Goal: Task Accomplishment & Management: Use online tool/utility

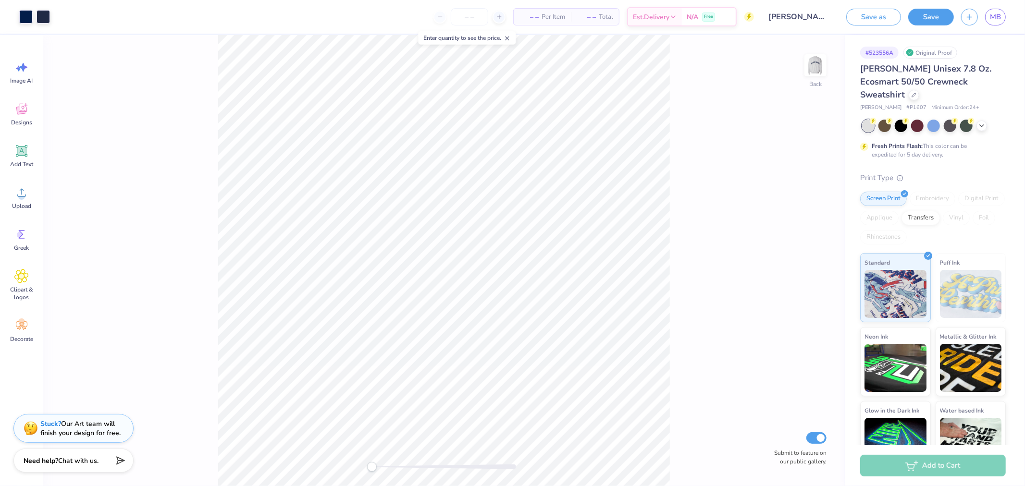
drag, startPoint x: 876, startPoint y: 21, endPoint x: 871, endPoint y: 21, distance: 4.8
click at [876, 21] on button "Save as" at bounding box center [873, 17] width 55 height 17
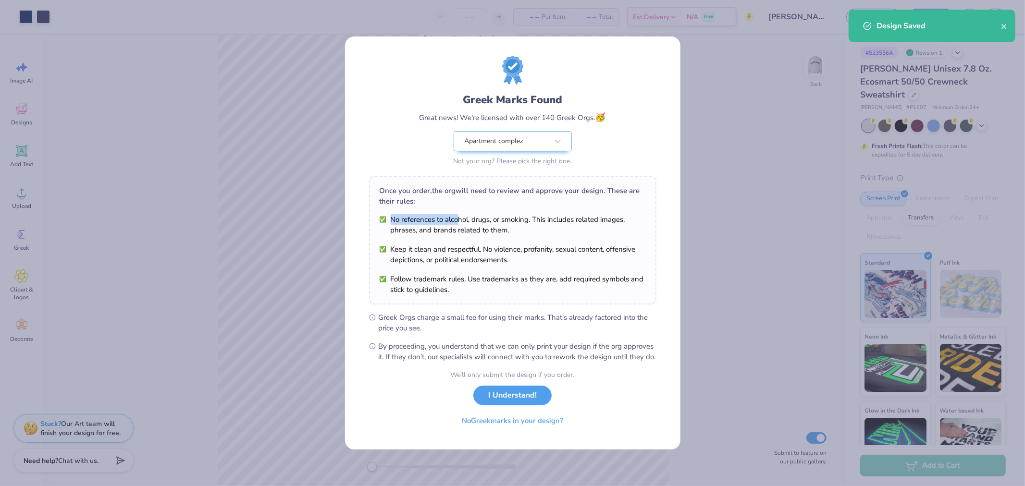
drag, startPoint x: 675, startPoint y: 295, endPoint x: 459, endPoint y: 199, distance: 236.6
click at [459, 199] on div "Once you order, the org will need to review and approve your design. These are …" at bounding box center [512, 240] width 287 height 129
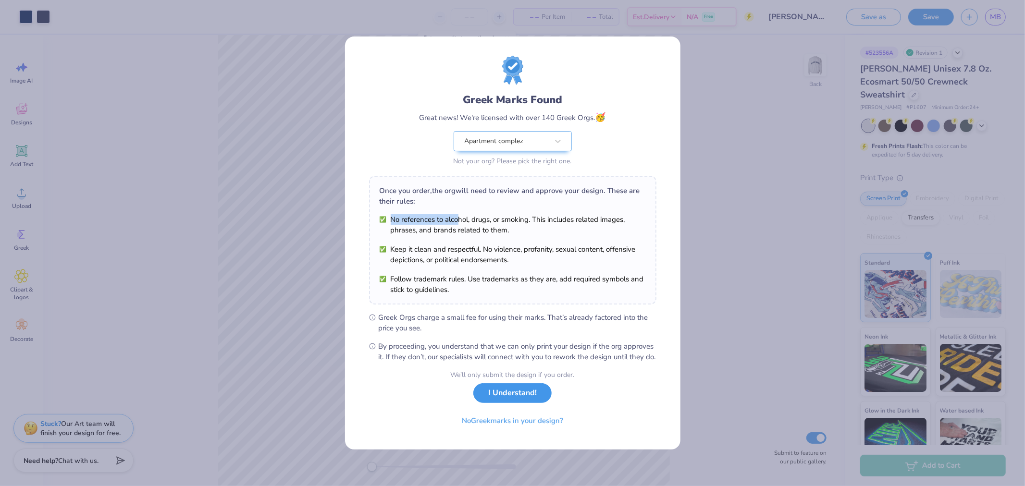
click at [518, 390] on button "I Understand!" at bounding box center [512, 393] width 78 height 20
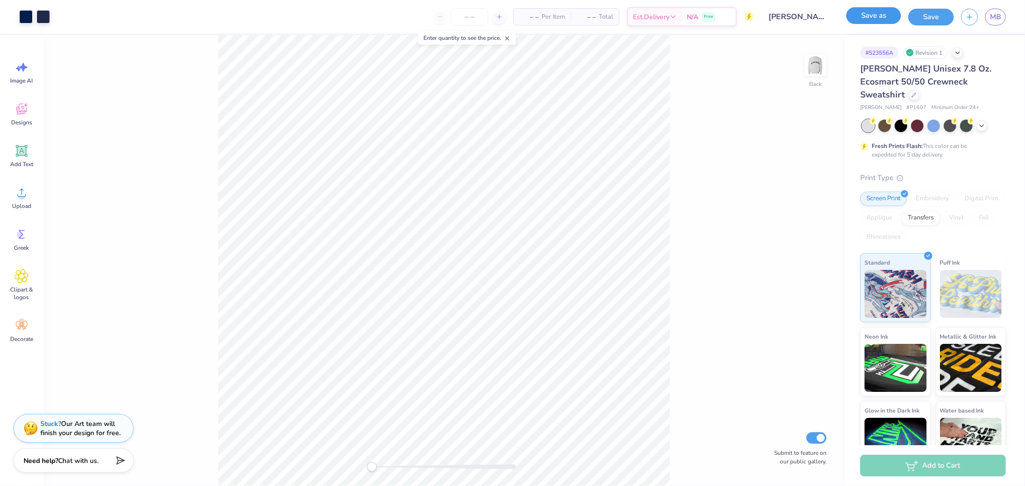
click at [891, 17] on button "Save as" at bounding box center [873, 15] width 55 height 17
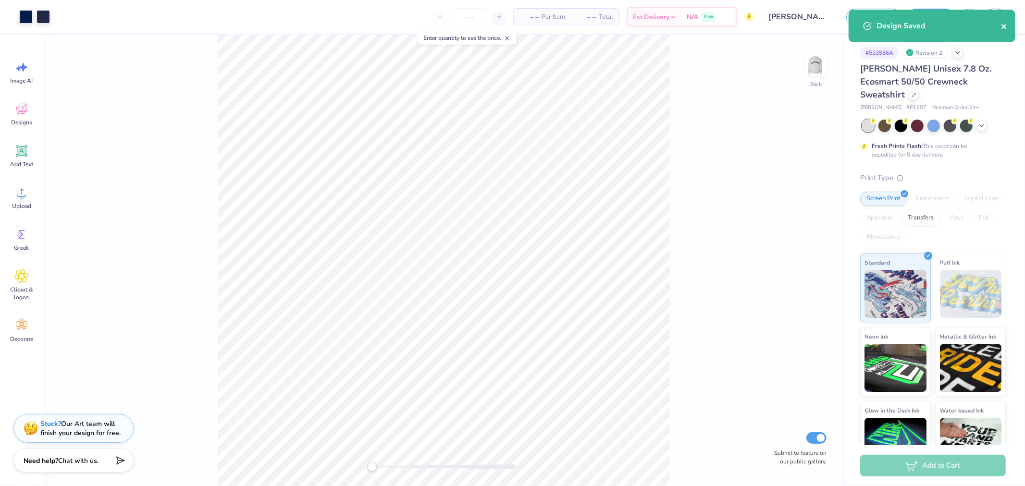
click at [1002, 28] on icon "close" at bounding box center [1003, 26] width 5 height 5
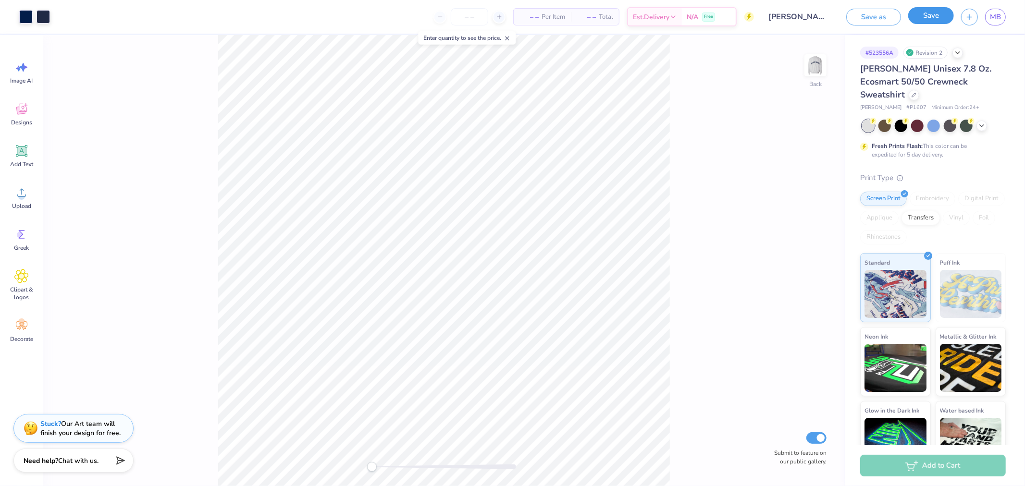
click at [938, 20] on button "Save" at bounding box center [931, 15] width 46 height 17
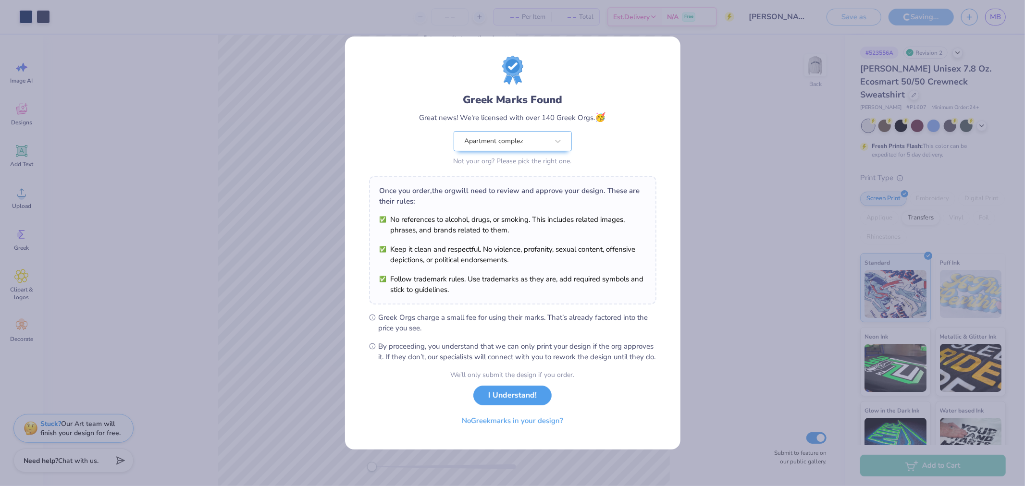
click at [497, 410] on div "We’ll only submit the design if you order. I Understand! No Greek marks in your…" at bounding box center [513, 400] width 124 height 61
click at [498, 402] on button "I Understand!" at bounding box center [512, 396] width 78 height 20
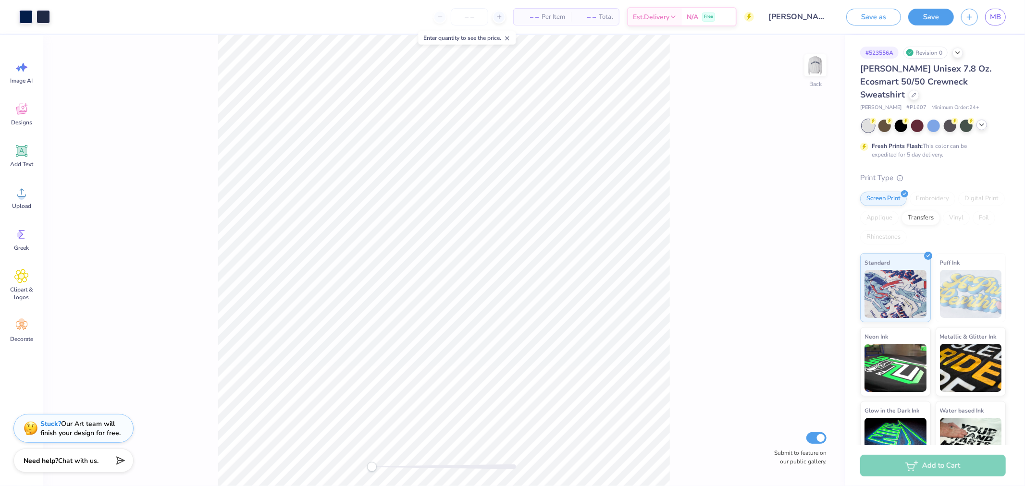
click at [983, 121] on icon at bounding box center [982, 125] width 8 height 8
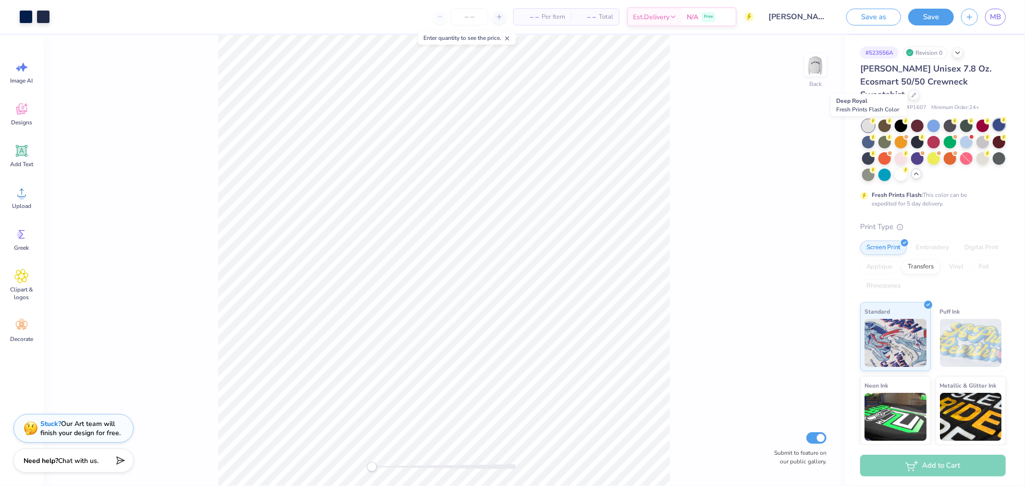
click at [993, 129] on div at bounding box center [999, 125] width 12 height 12
click at [924, 135] on div at bounding box center [917, 141] width 12 height 12
click at [875, 151] on div at bounding box center [868, 157] width 12 height 12
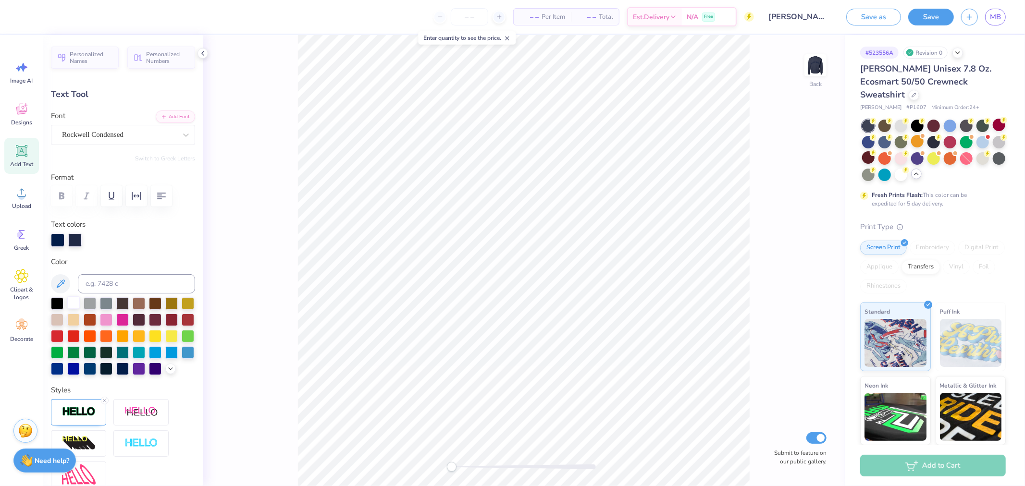
click at [72, 303] on div at bounding box center [73, 302] width 12 height 12
click at [809, 203] on div "Back Submit to feature on our public gallery." at bounding box center [524, 260] width 642 height 451
click at [919, 15] on button "Save" at bounding box center [931, 15] width 46 height 17
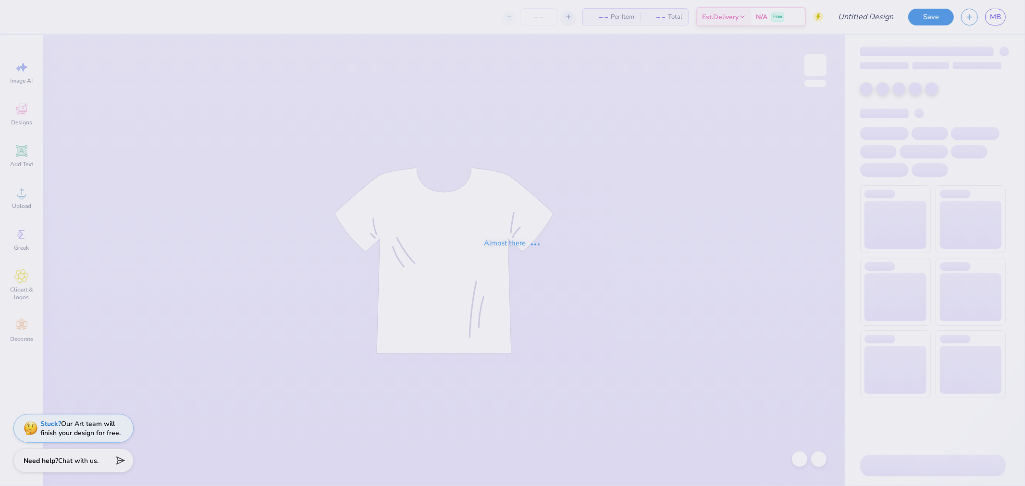
type input "[PERSON_NAME] inspired view crewneck"
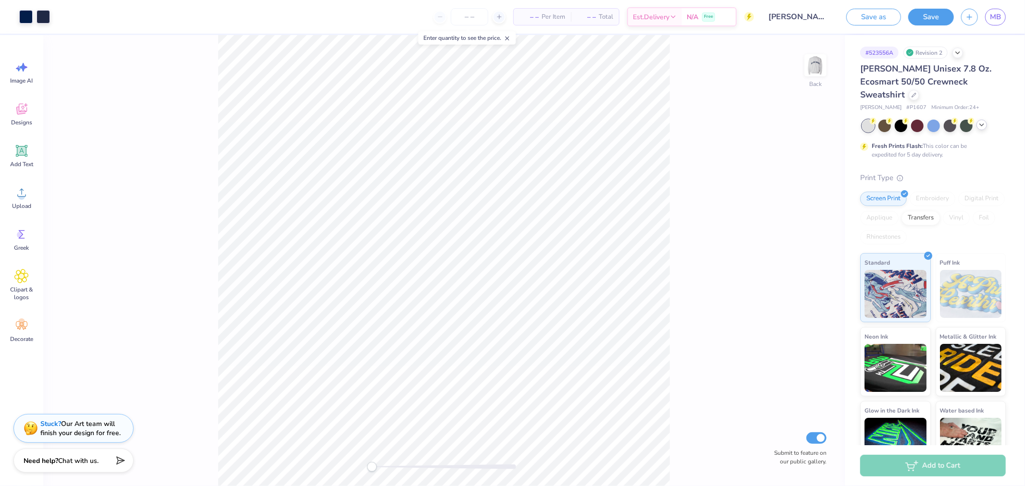
click at [979, 121] on icon at bounding box center [982, 125] width 8 height 8
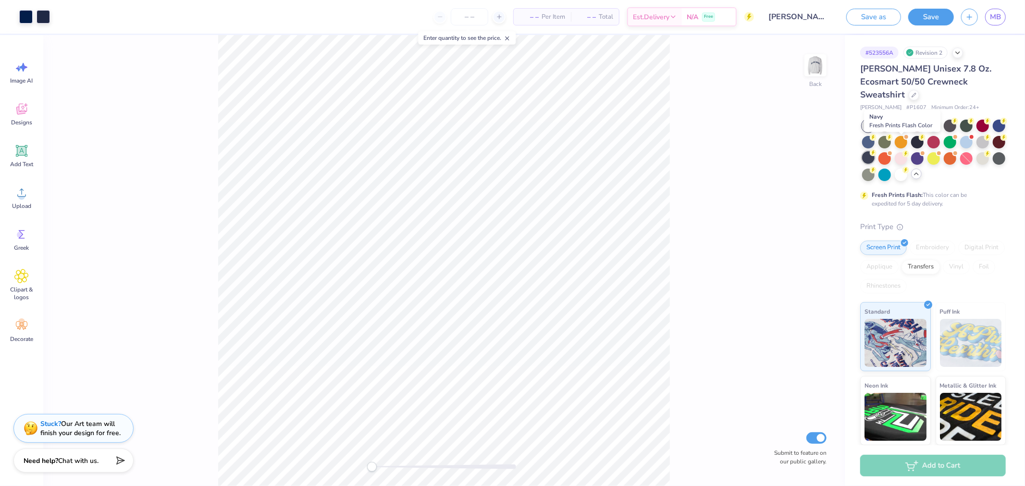
click at [875, 151] on div at bounding box center [868, 157] width 12 height 12
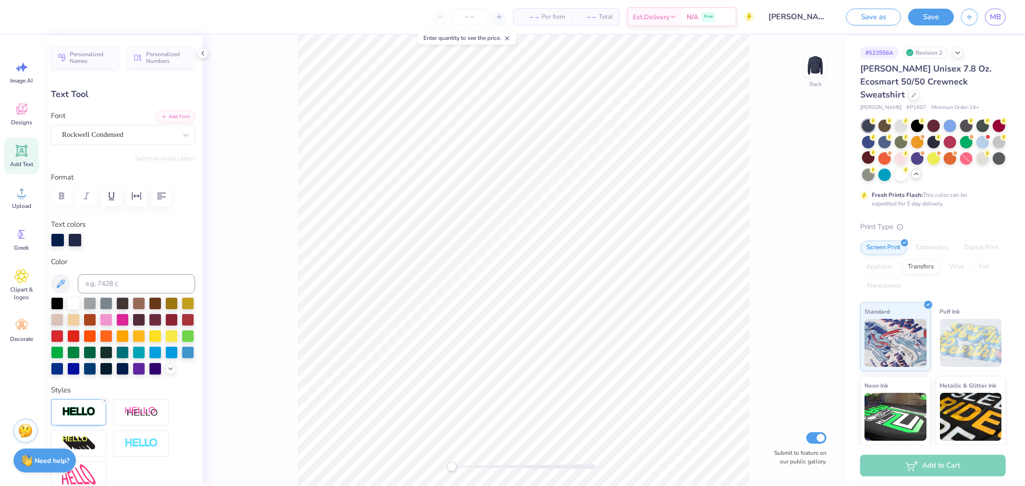
drag, startPoint x: 71, startPoint y: 297, endPoint x: 193, endPoint y: 273, distance: 123.9
click at [71, 298] on div at bounding box center [73, 303] width 12 height 12
click at [862, 19] on button "Save as" at bounding box center [873, 15] width 55 height 17
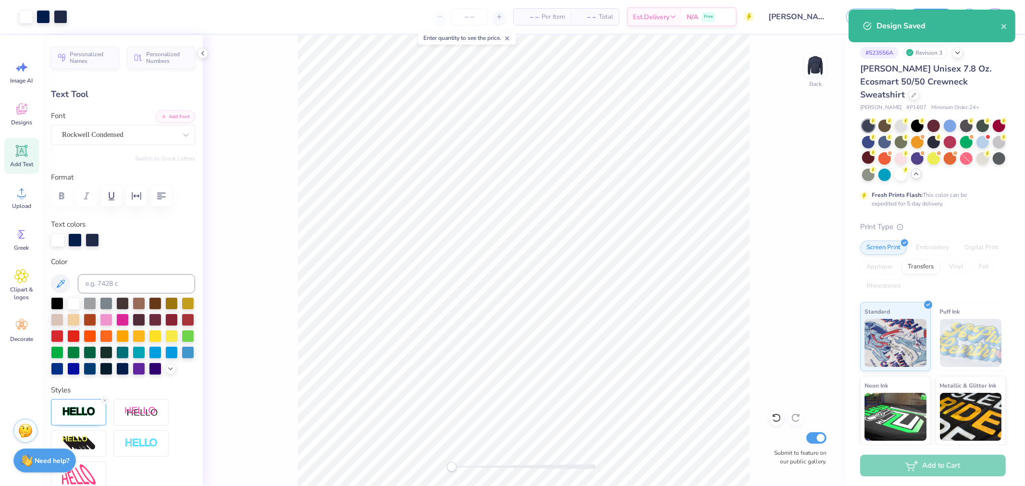
drag, startPoint x: 753, startPoint y: 125, endPoint x: 756, endPoint y: 118, distance: 7.3
click at [754, 125] on div "Back Submit to feature on our public gallery." at bounding box center [524, 260] width 642 height 451
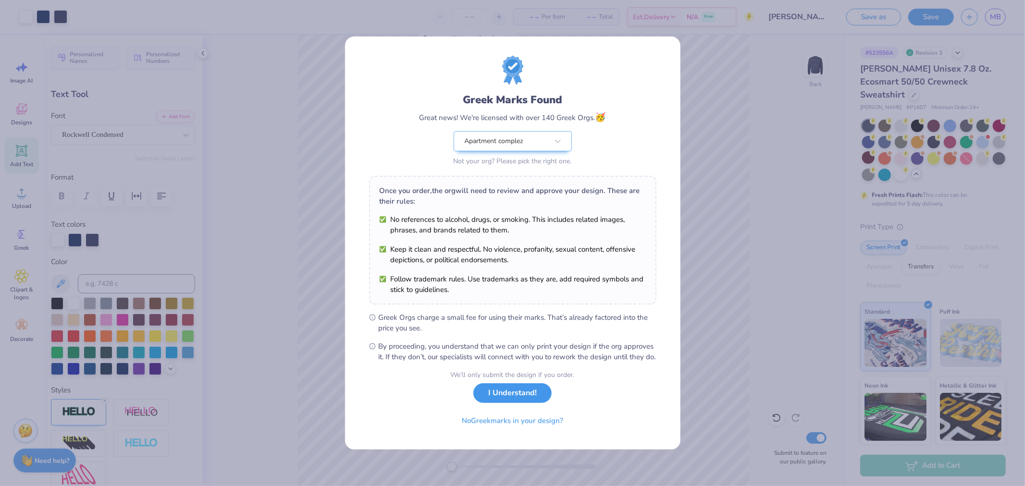
click at [494, 397] on button "I Understand!" at bounding box center [512, 393] width 78 height 20
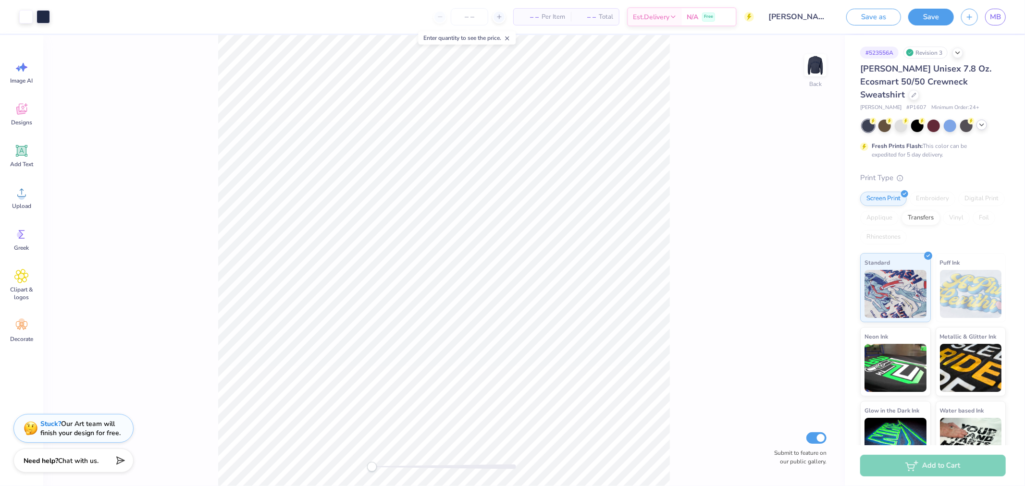
click at [981, 120] on div at bounding box center [934, 126] width 144 height 12
click at [982, 124] on polyline at bounding box center [982, 125] width 4 height 2
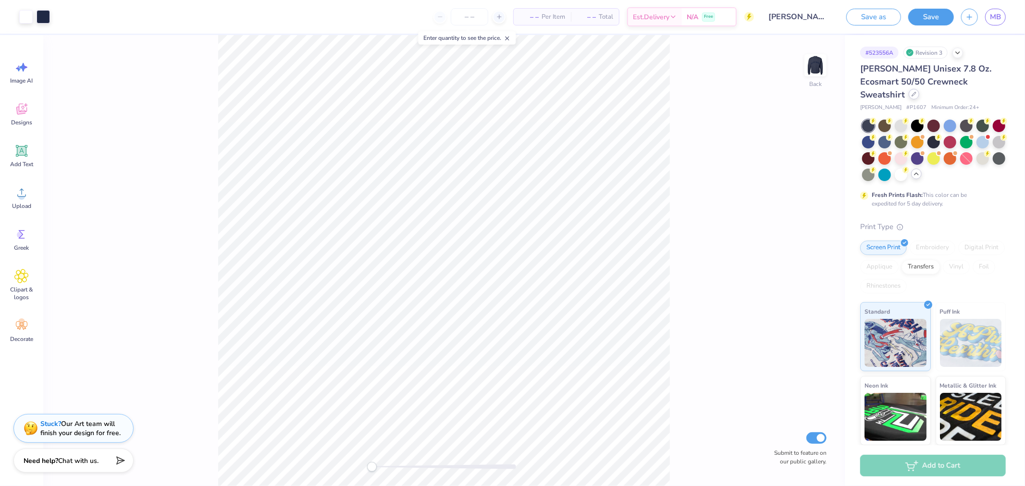
click at [916, 92] on icon at bounding box center [914, 94] width 5 height 5
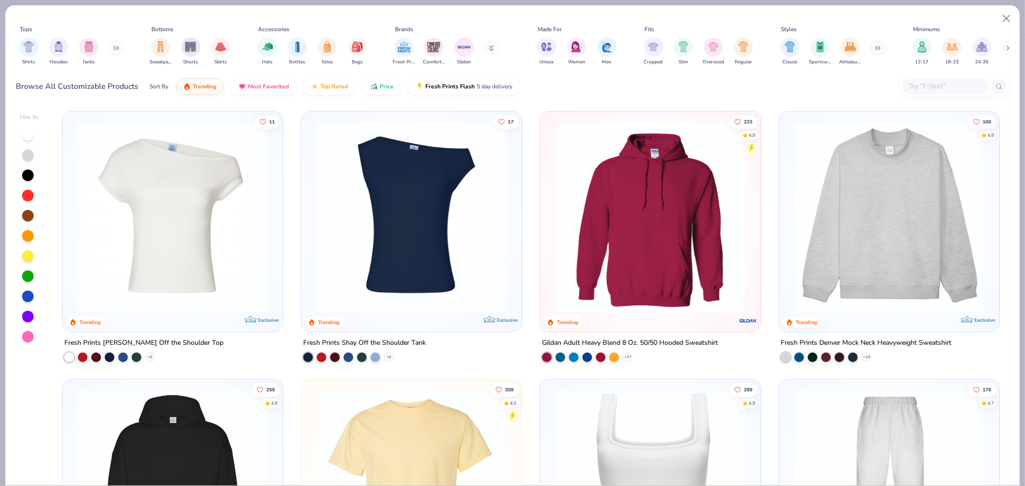
click at [945, 82] on input "text" at bounding box center [945, 86] width 74 height 11
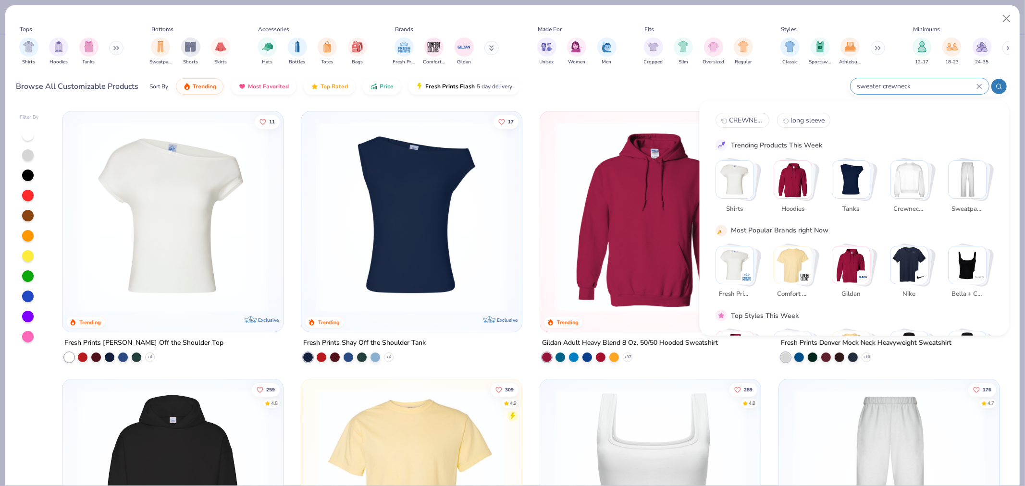
type input "sweater crewneck"
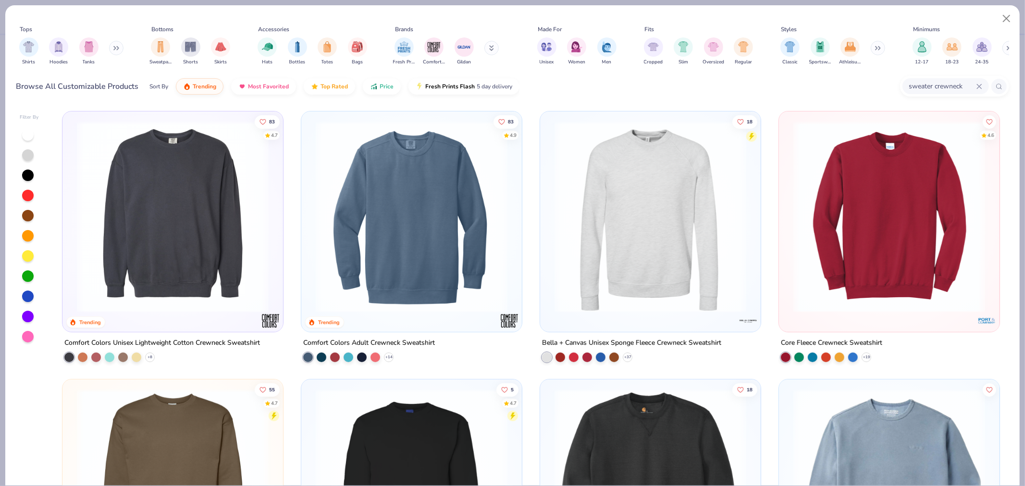
click at [214, 261] on img at bounding box center [172, 217] width 201 height 192
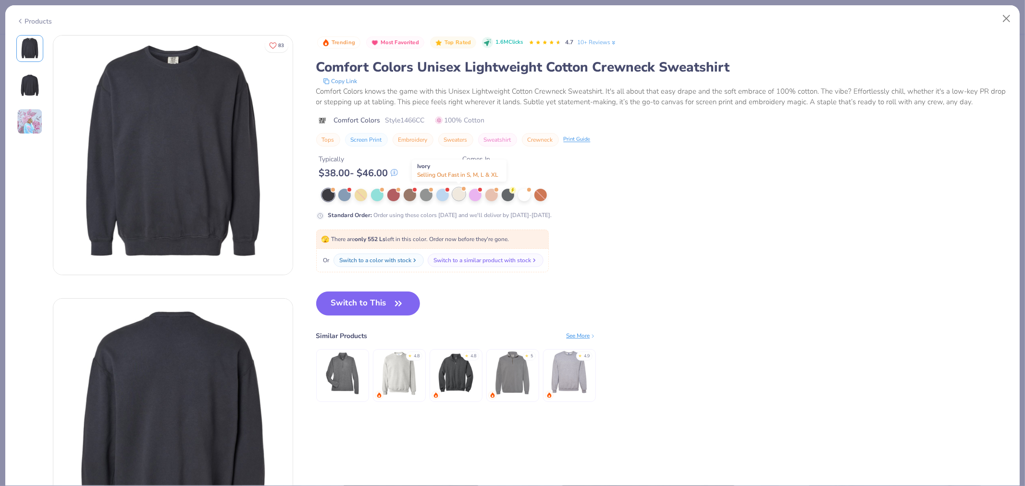
click at [462, 196] on div at bounding box center [459, 194] width 12 height 12
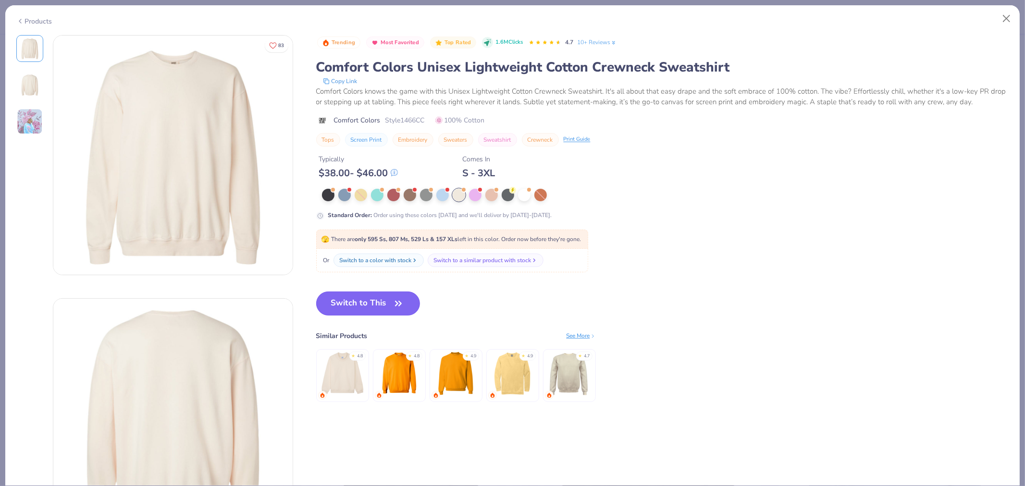
click at [367, 306] on button "Switch to This" at bounding box center [368, 304] width 104 height 24
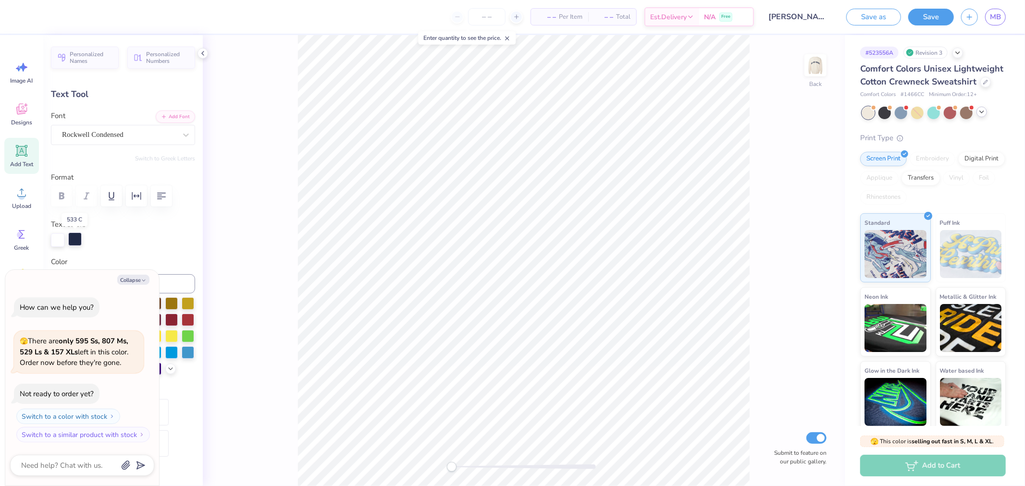
click at [73, 243] on div at bounding box center [74, 239] width 13 height 13
click at [156, 260] on label "Color" at bounding box center [123, 262] width 144 height 11
click at [137, 280] on button "Collapse" at bounding box center [133, 280] width 32 height 10
type textarea "x"
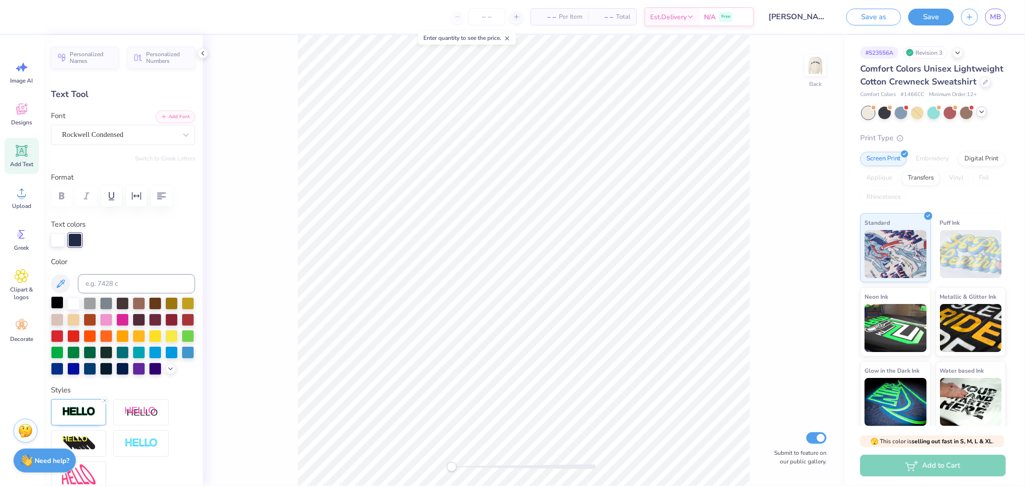
click at [61, 299] on div at bounding box center [57, 302] width 12 height 12
drag, startPoint x: 55, startPoint y: 301, endPoint x: 78, endPoint y: 299, distance: 22.6
click at [55, 302] on div at bounding box center [57, 303] width 12 height 12
click at [51, 302] on div at bounding box center [57, 302] width 12 height 12
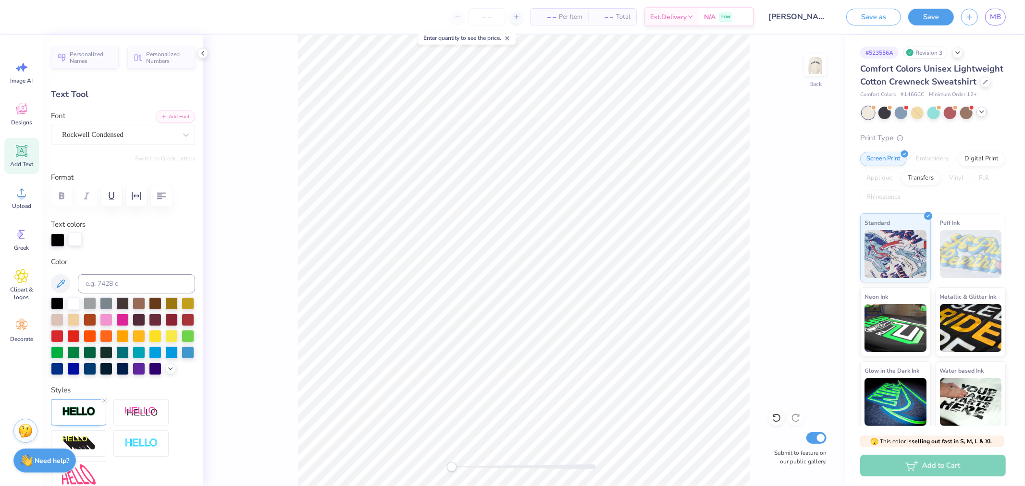
click at [75, 239] on div at bounding box center [74, 239] width 13 height 13
click at [75, 238] on div at bounding box center [74, 239] width 13 height 13
click at [51, 241] on div at bounding box center [57, 239] width 13 height 13
click at [108, 300] on div at bounding box center [106, 302] width 12 height 12
click at [71, 304] on div at bounding box center [73, 302] width 12 height 12
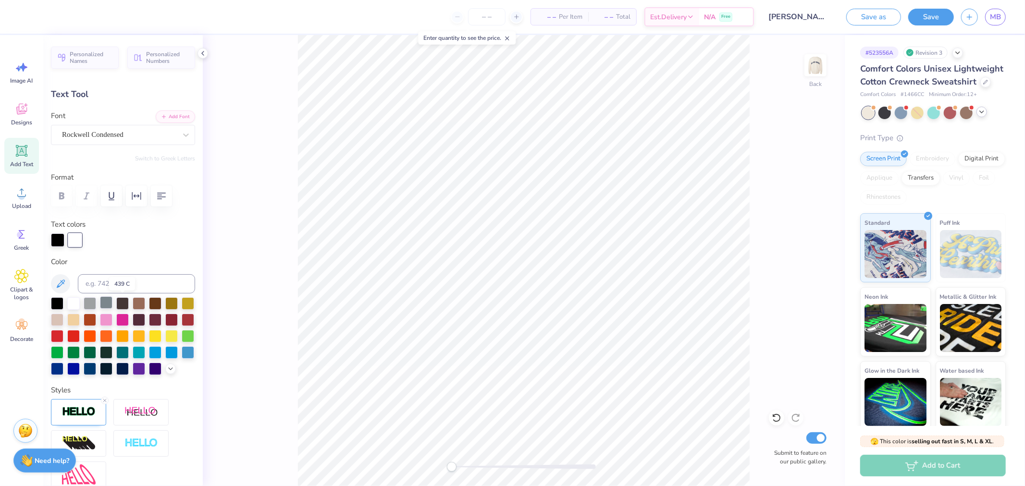
click at [120, 304] on div at bounding box center [122, 303] width 12 height 12
click at [96, 366] on div at bounding box center [90, 368] width 12 height 12
click at [112, 370] on div at bounding box center [106, 368] width 12 height 12
click at [116, 374] on div at bounding box center [122, 368] width 12 height 12
click at [112, 370] on div at bounding box center [106, 368] width 12 height 12
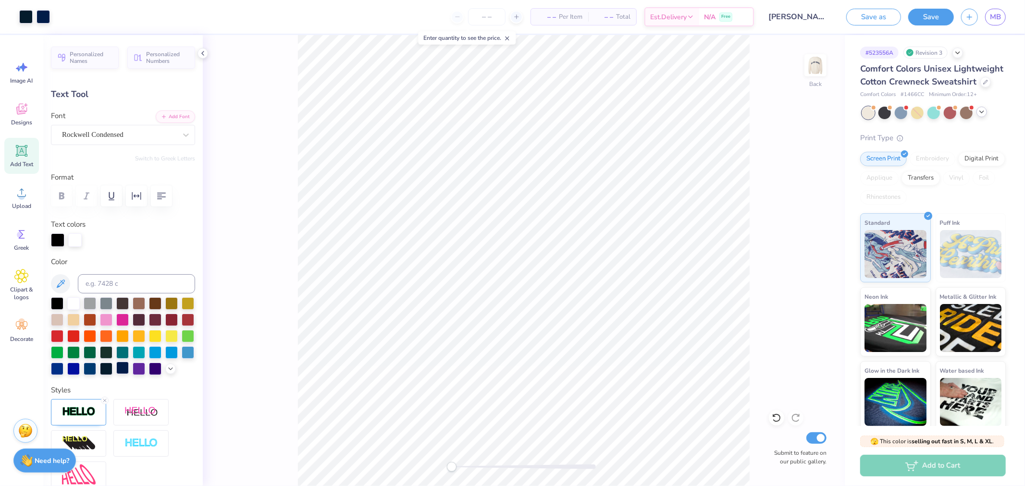
click at [116, 374] on div at bounding box center [122, 368] width 12 height 12
click at [59, 306] on div at bounding box center [57, 302] width 12 height 12
click at [112, 368] on div at bounding box center [106, 368] width 12 height 12
click at [58, 242] on div at bounding box center [57, 239] width 13 height 13
click at [73, 241] on div at bounding box center [74, 239] width 13 height 13
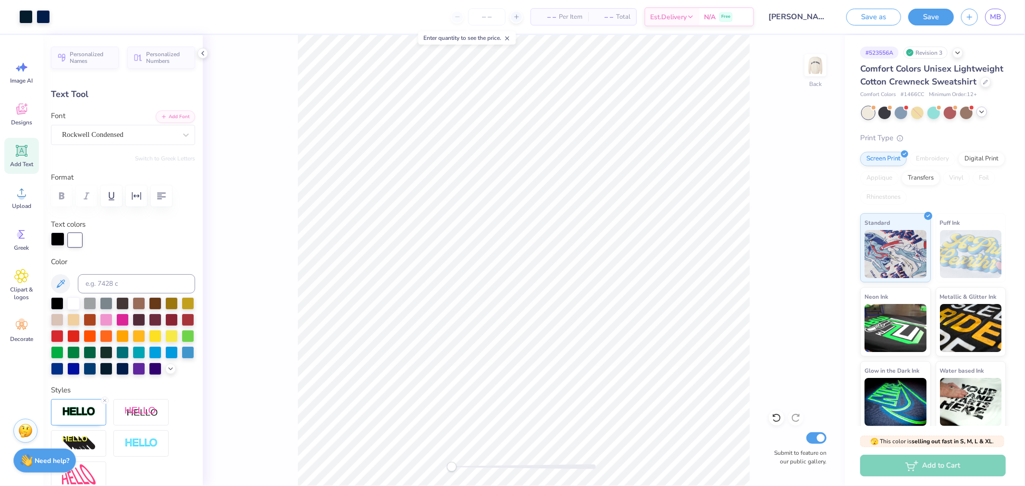
click at [55, 241] on div at bounding box center [57, 239] width 13 height 13
click at [112, 368] on div at bounding box center [106, 368] width 12 height 12
click at [116, 374] on div at bounding box center [122, 368] width 12 height 12
click at [112, 370] on div at bounding box center [106, 368] width 12 height 12
click at [116, 374] on div at bounding box center [122, 368] width 12 height 12
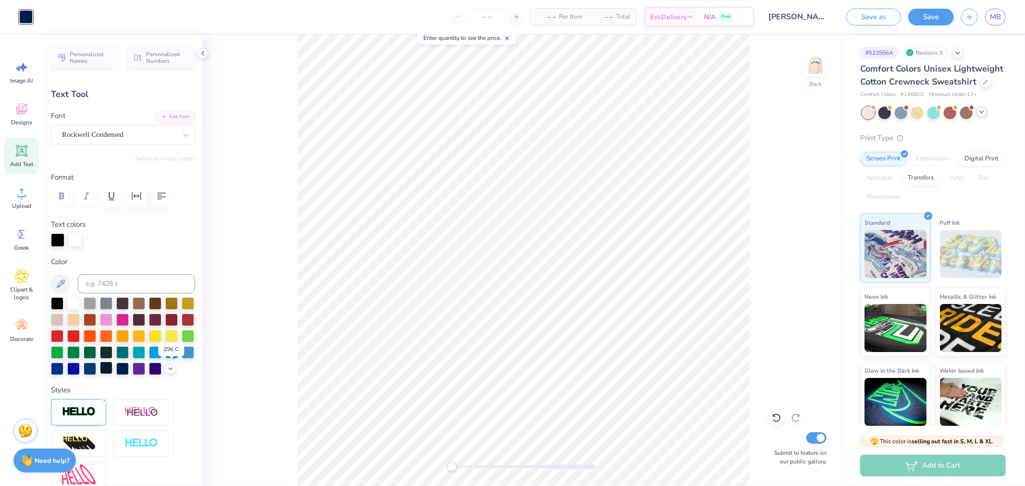
click at [112, 369] on div at bounding box center [106, 368] width 12 height 12
click at [154, 303] on div at bounding box center [155, 302] width 12 height 12
click at [161, 319] on div at bounding box center [155, 319] width 12 height 12
click at [145, 321] on div at bounding box center [139, 319] width 12 height 12
click at [161, 321] on div at bounding box center [155, 319] width 12 height 12
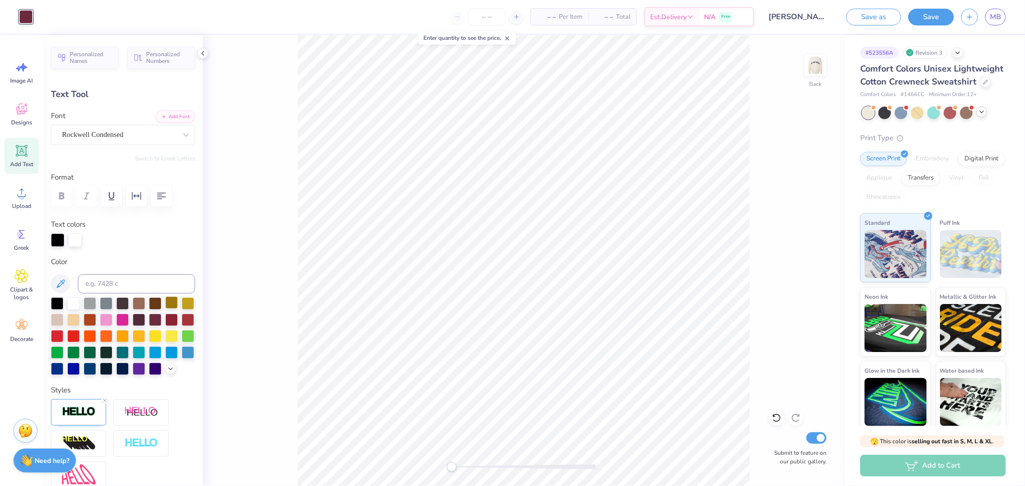
click at [168, 306] on div at bounding box center [171, 302] width 12 height 12
click at [112, 366] on div at bounding box center [106, 368] width 12 height 12
click at [116, 374] on div at bounding box center [122, 368] width 12 height 12
click at [112, 371] on div at bounding box center [106, 368] width 12 height 12
click at [116, 374] on div at bounding box center [122, 368] width 12 height 12
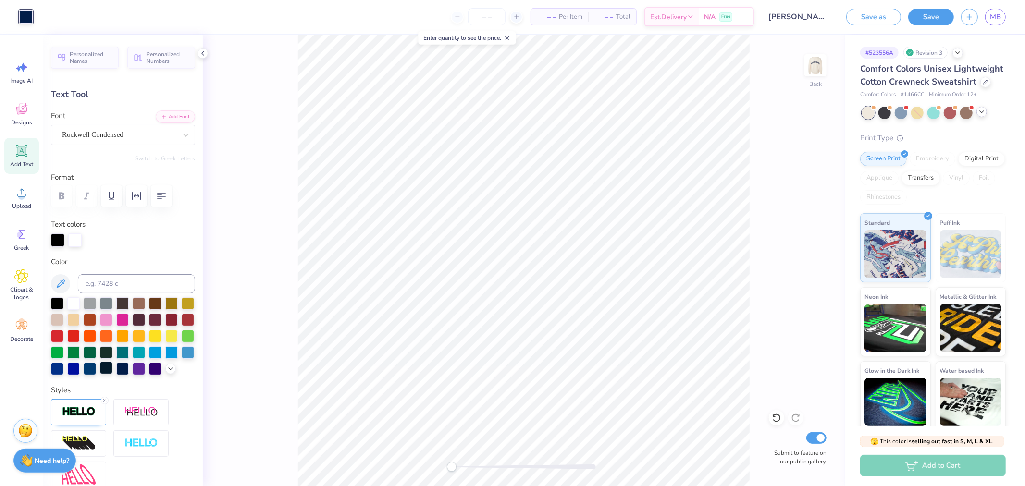
click at [112, 368] on div at bounding box center [106, 368] width 12 height 12
click at [116, 374] on div at bounding box center [122, 368] width 12 height 12
drag, startPoint x: 865, startPoint y: 18, endPoint x: 963, endPoint y: 56, distance: 104.7
click at [866, 18] on button "Save as" at bounding box center [873, 17] width 55 height 17
click at [983, 84] on icon at bounding box center [985, 81] width 5 height 5
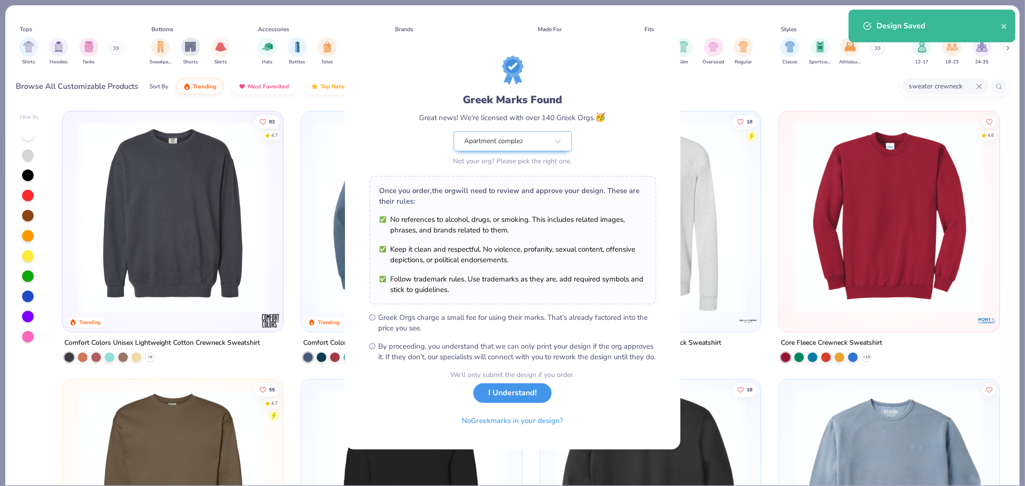
click at [522, 399] on button "I Understand!" at bounding box center [512, 393] width 78 height 20
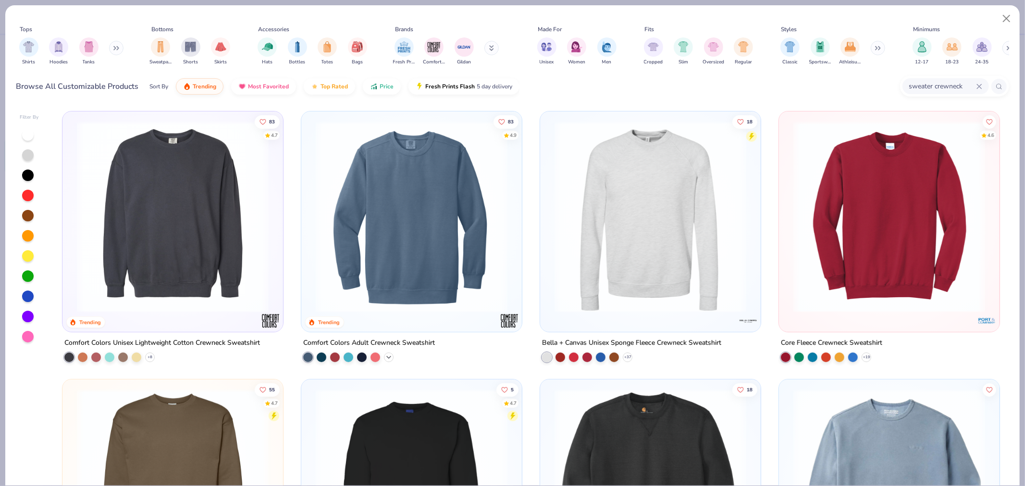
click at [385, 357] on icon at bounding box center [389, 358] width 8 height 8
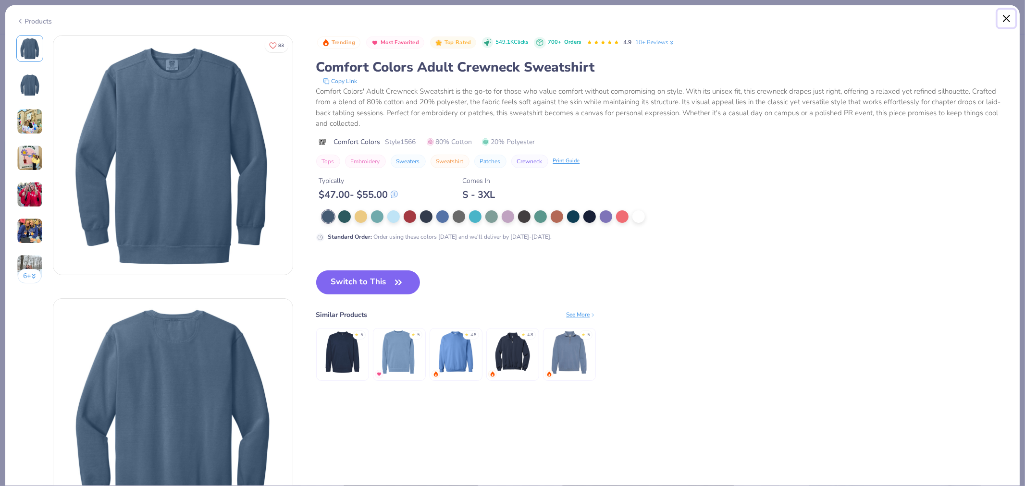
click at [1005, 19] on button "Close" at bounding box center [1007, 19] width 18 height 18
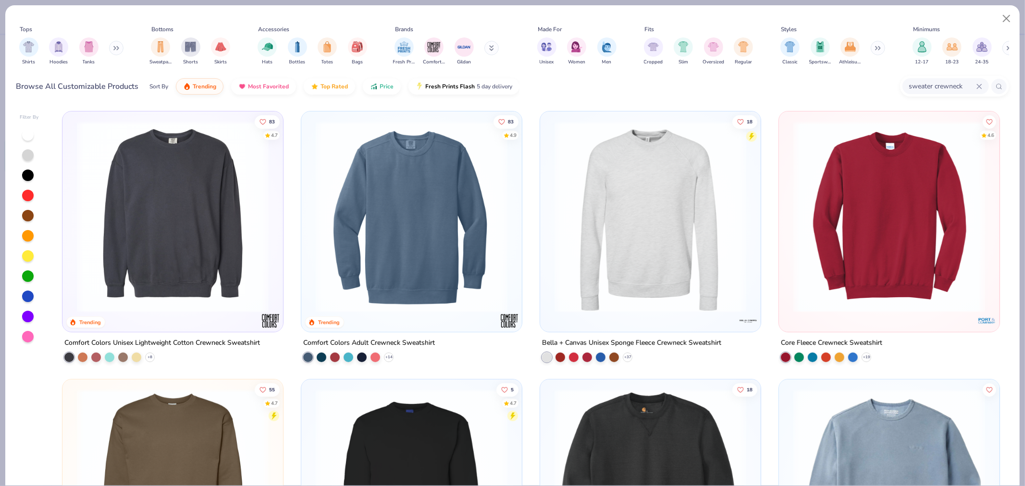
click at [180, 246] on img at bounding box center [172, 217] width 201 height 192
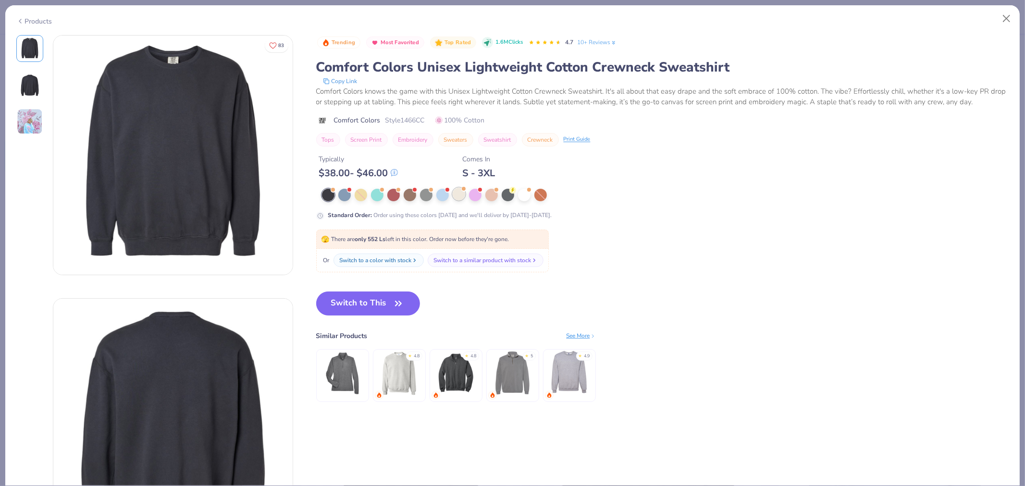
click at [454, 194] on div at bounding box center [459, 194] width 12 height 12
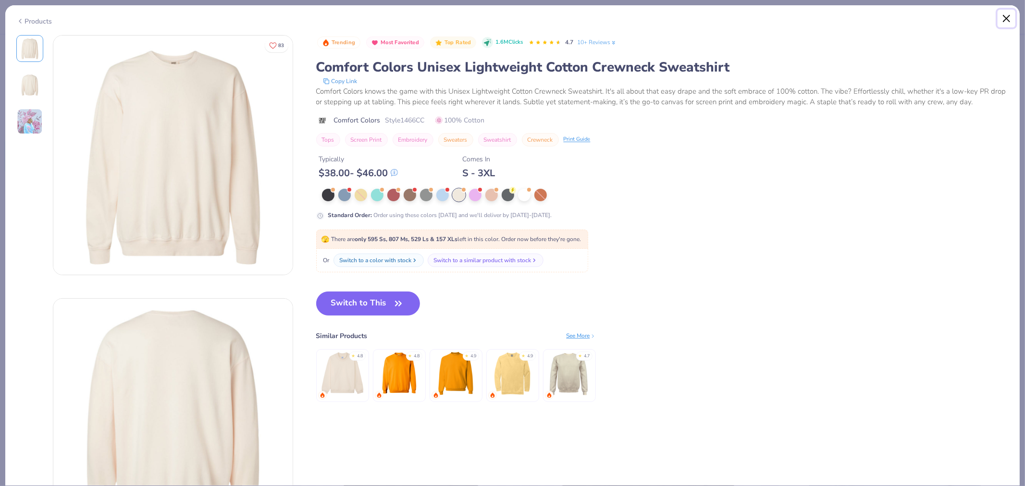
click at [1000, 18] on button "Close" at bounding box center [1007, 19] width 18 height 18
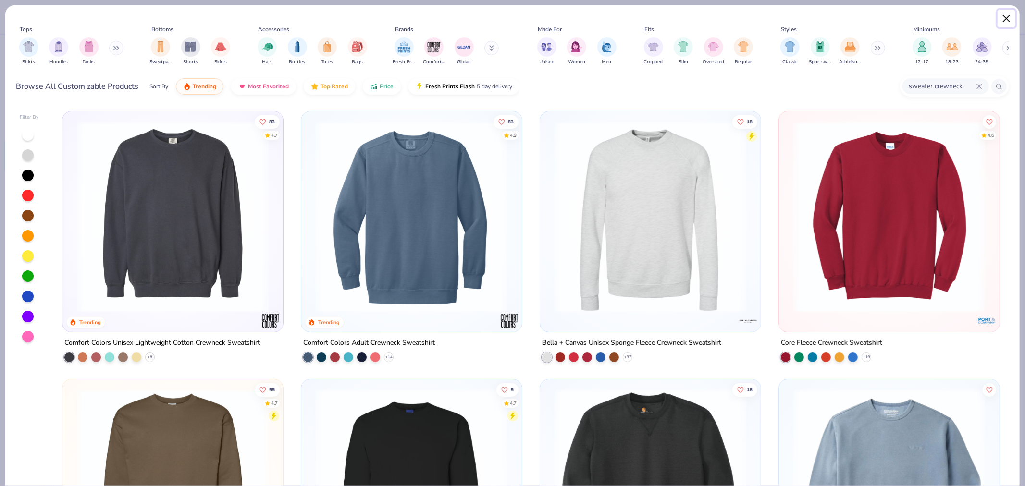
click at [1002, 18] on button "Close" at bounding box center [1007, 19] width 18 height 18
